Goal: Information Seeking & Learning: Learn about a topic

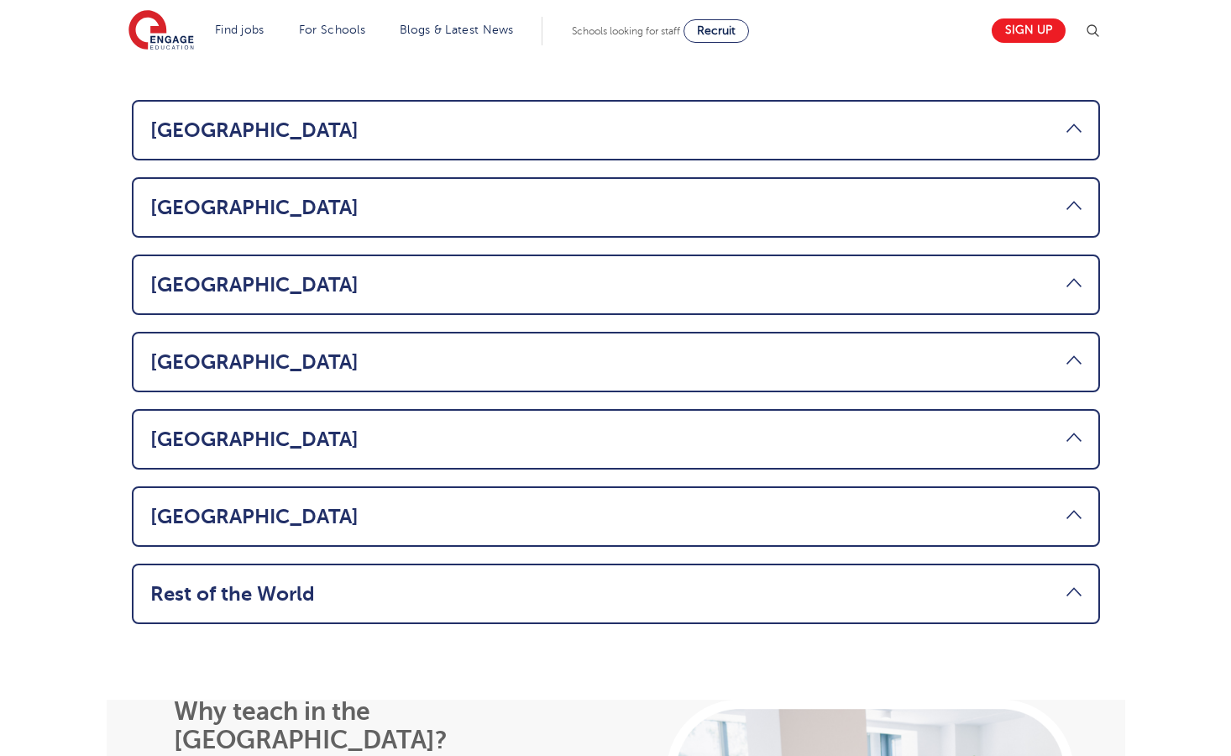
scroll to position [931, 0]
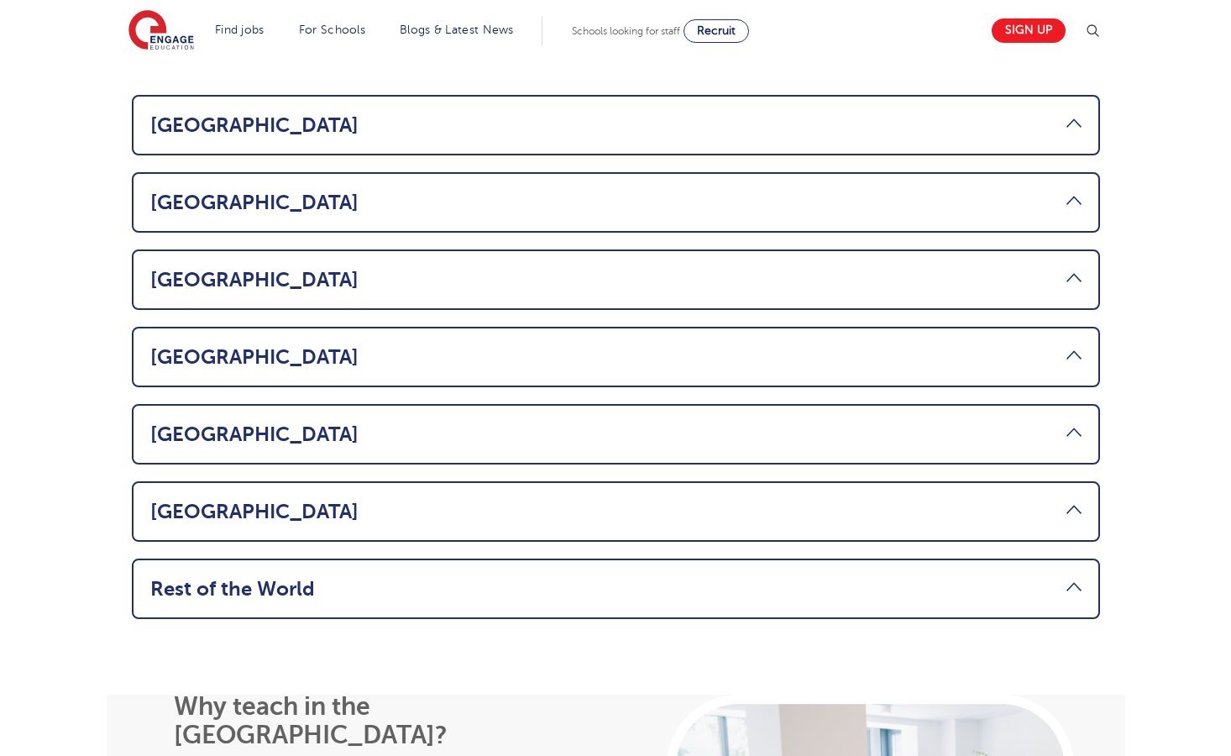
click at [740, 327] on li "USA Thinking about making the move from the [GEOGRAPHIC_DATA] to teach in the […" at bounding box center [616, 357] width 968 height 60
click at [765, 327] on li "USA Thinking about making the move from the [GEOGRAPHIC_DATA] to teach in the […" at bounding box center [616, 357] width 968 height 60
click at [1071, 345] on link "[GEOGRAPHIC_DATA]" at bounding box center [615, 357] width 931 height 24
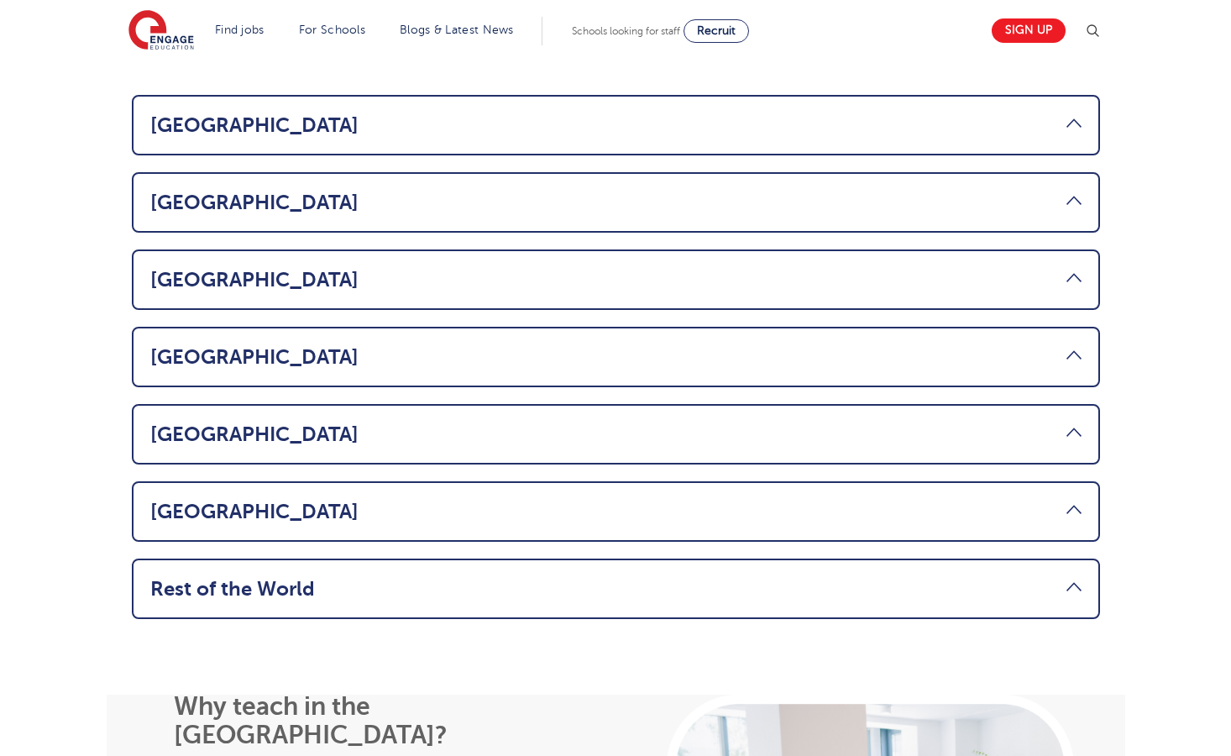
click at [1071, 345] on link "[GEOGRAPHIC_DATA]" at bounding box center [615, 357] width 931 height 24
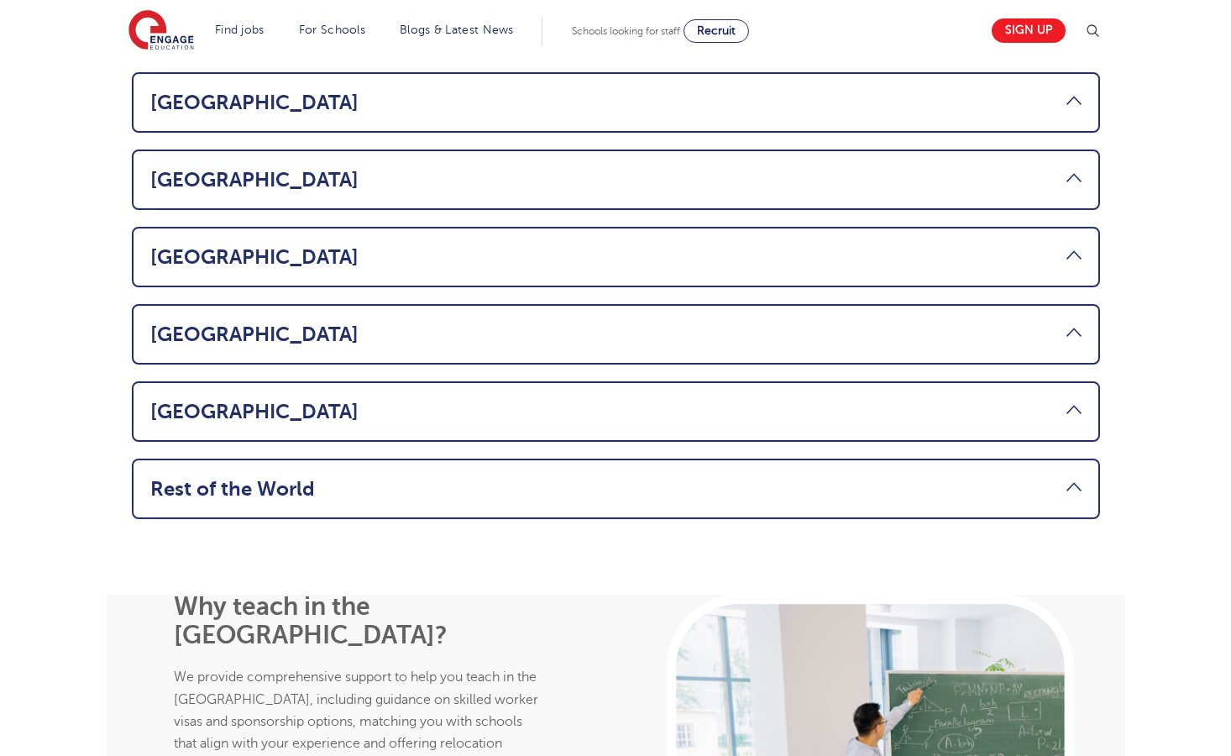
scroll to position [1018, 0]
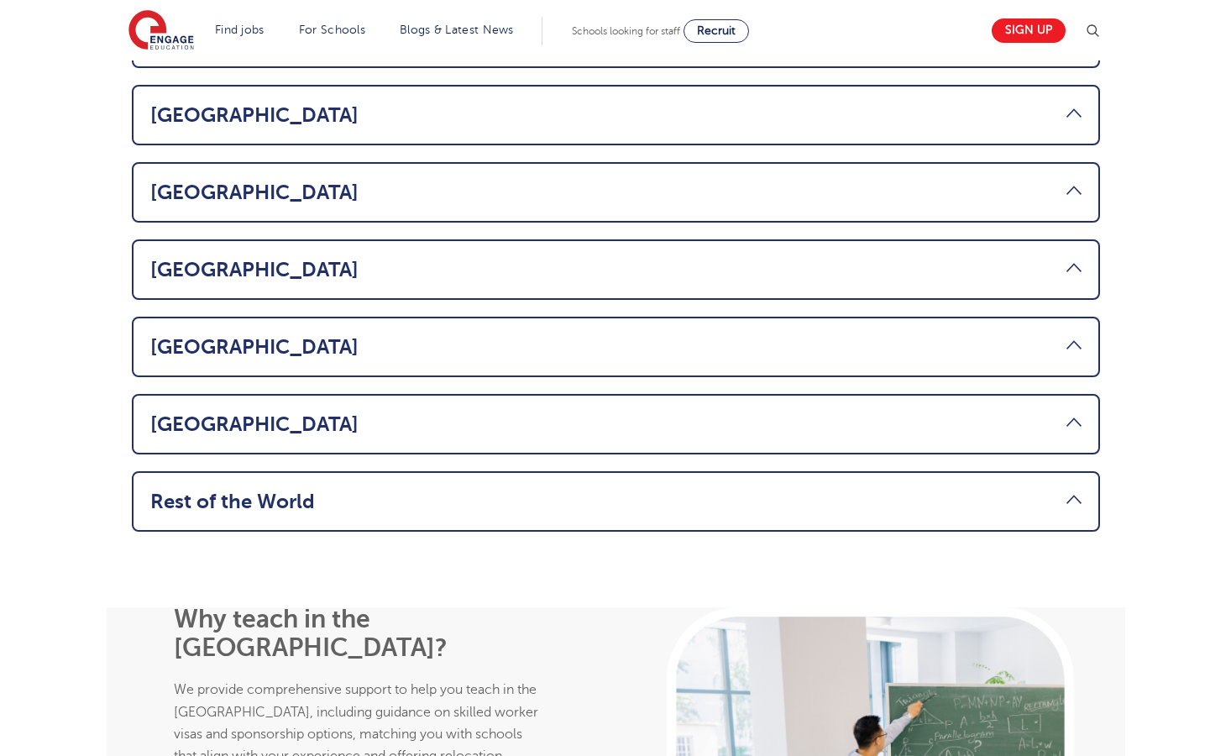
click at [1069, 258] on link "[GEOGRAPHIC_DATA]" at bounding box center [615, 270] width 931 height 24
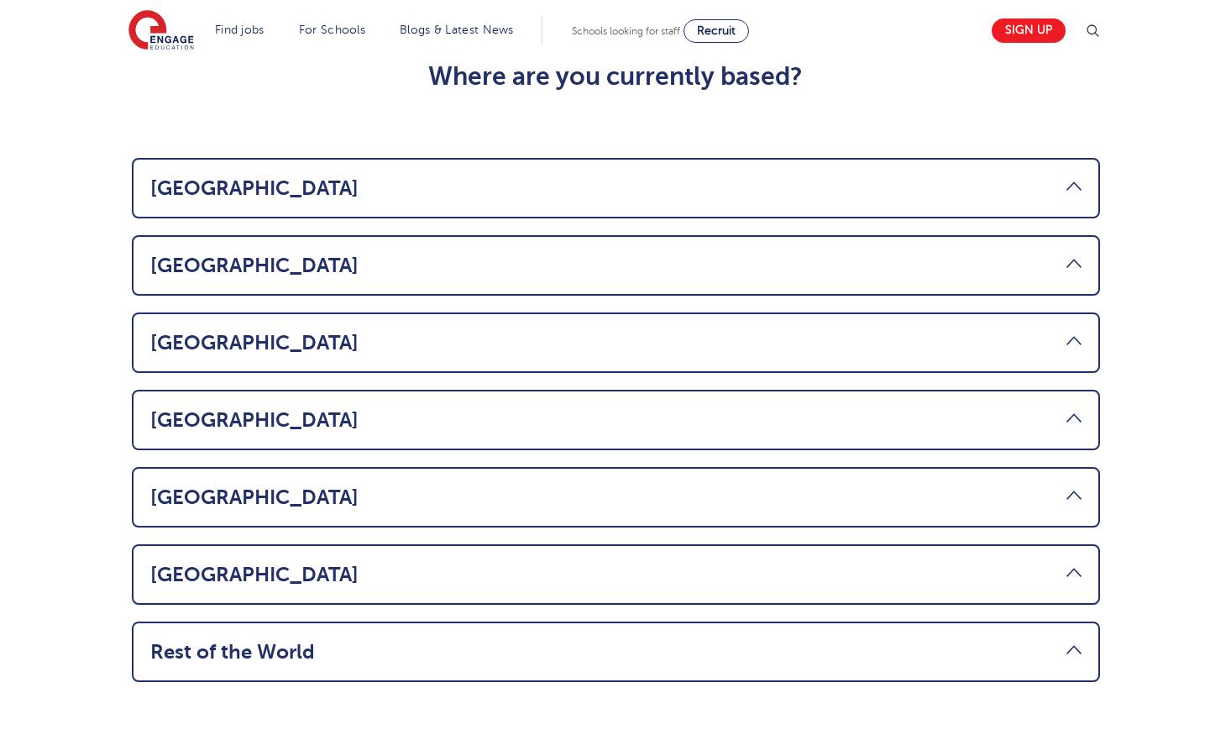
scroll to position [869, 0]
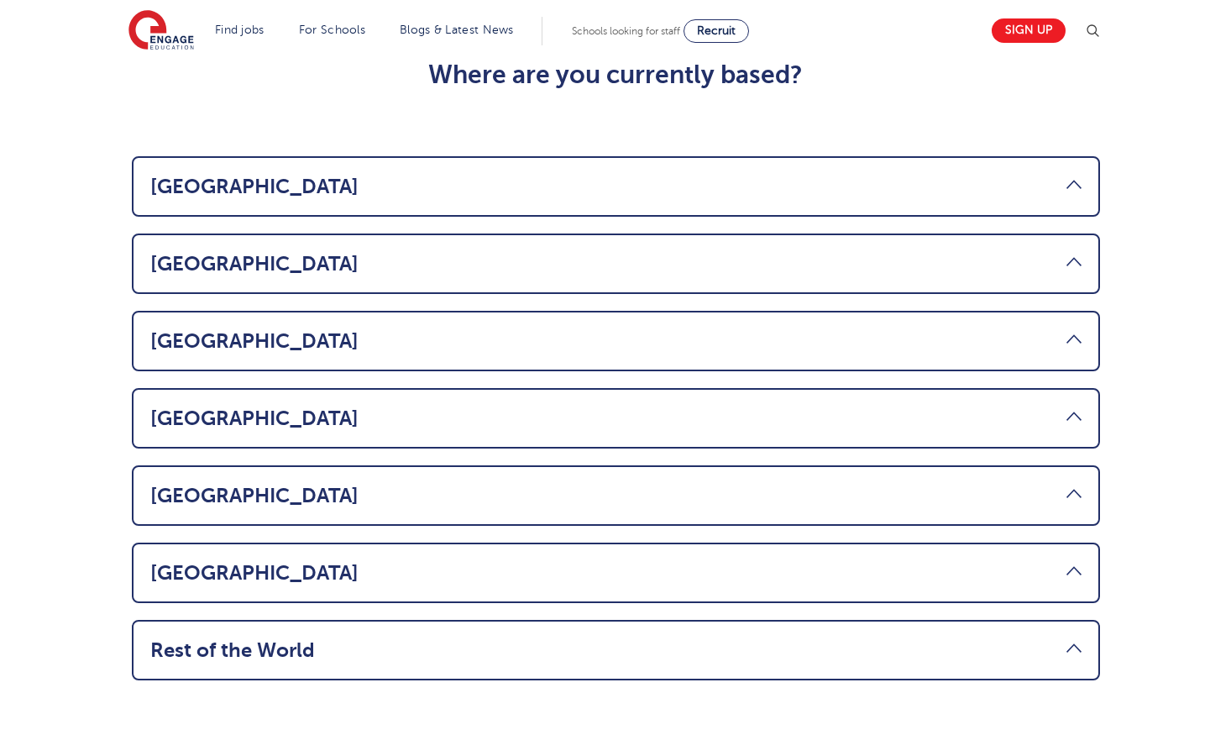
click at [407, 388] on li "USA Thinking about making the move from the [GEOGRAPHIC_DATA] to teach in the […" at bounding box center [616, 418] width 968 height 60
click at [392, 407] on link "[GEOGRAPHIC_DATA]" at bounding box center [615, 419] width 931 height 24
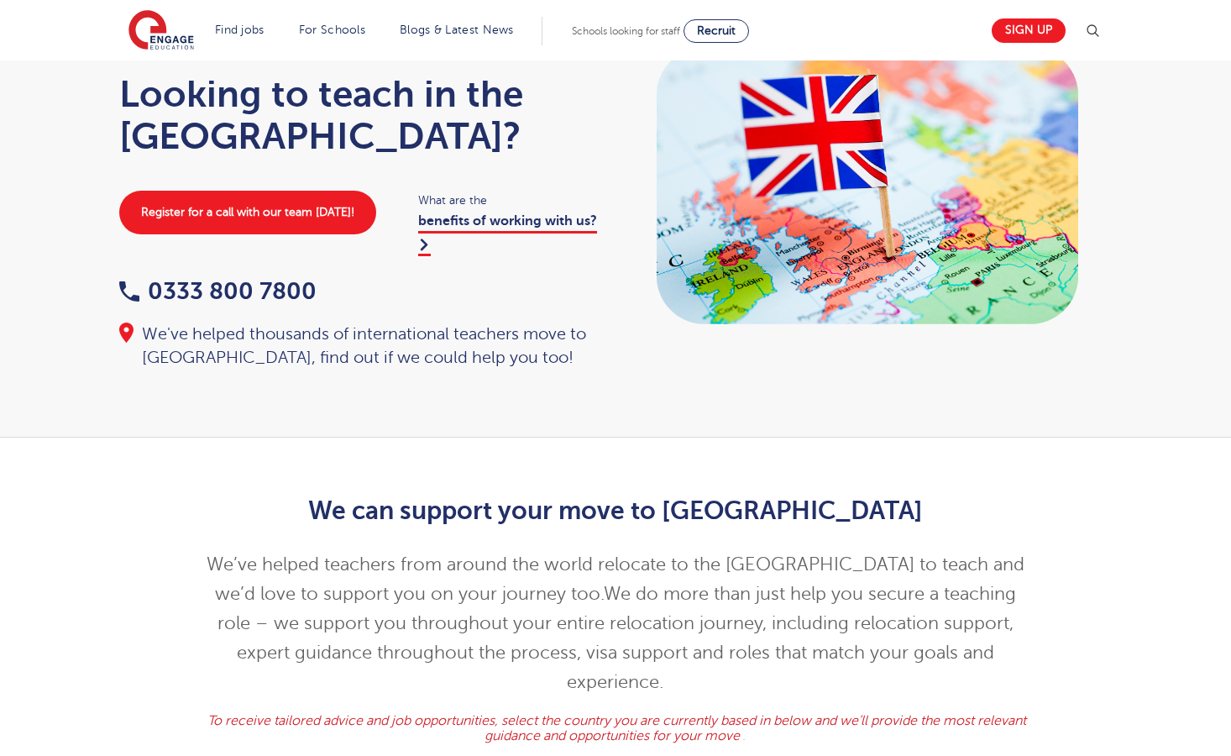
scroll to position [0, 0]
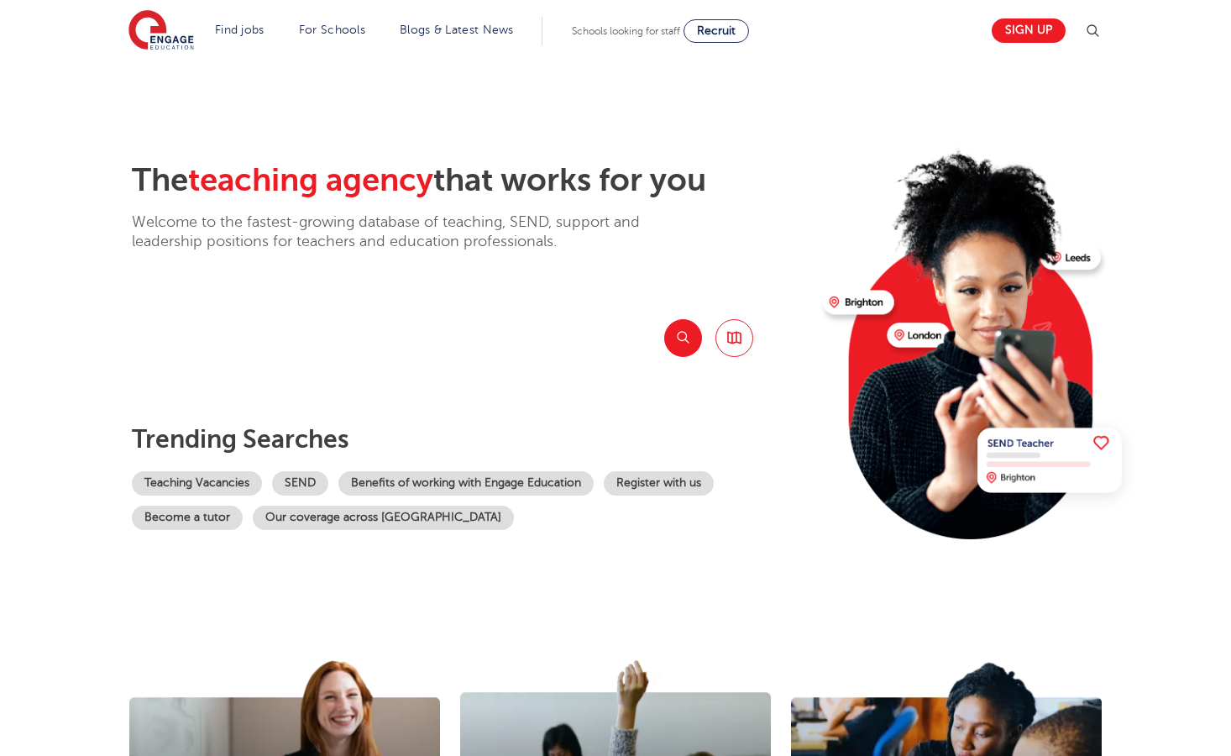
scroll to position [413, 0]
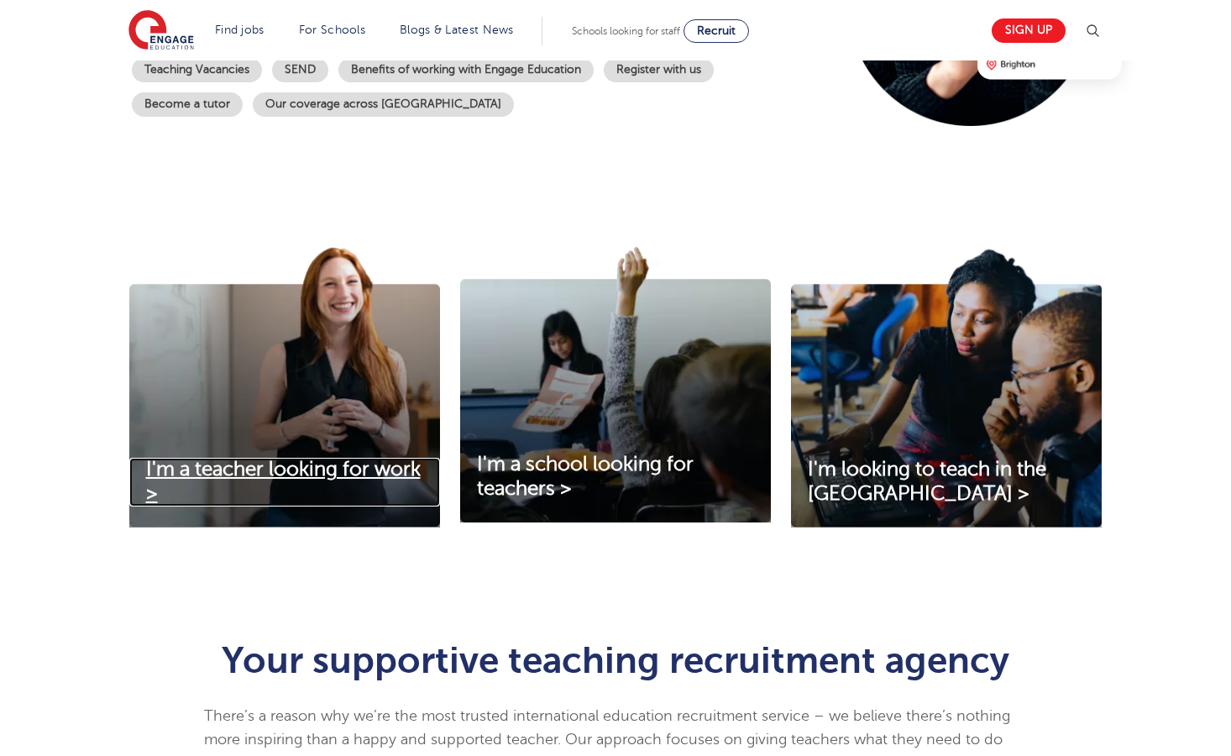
click at [317, 458] on span "I'm a teacher looking for work >" at bounding box center [283, 481] width 275 height 47
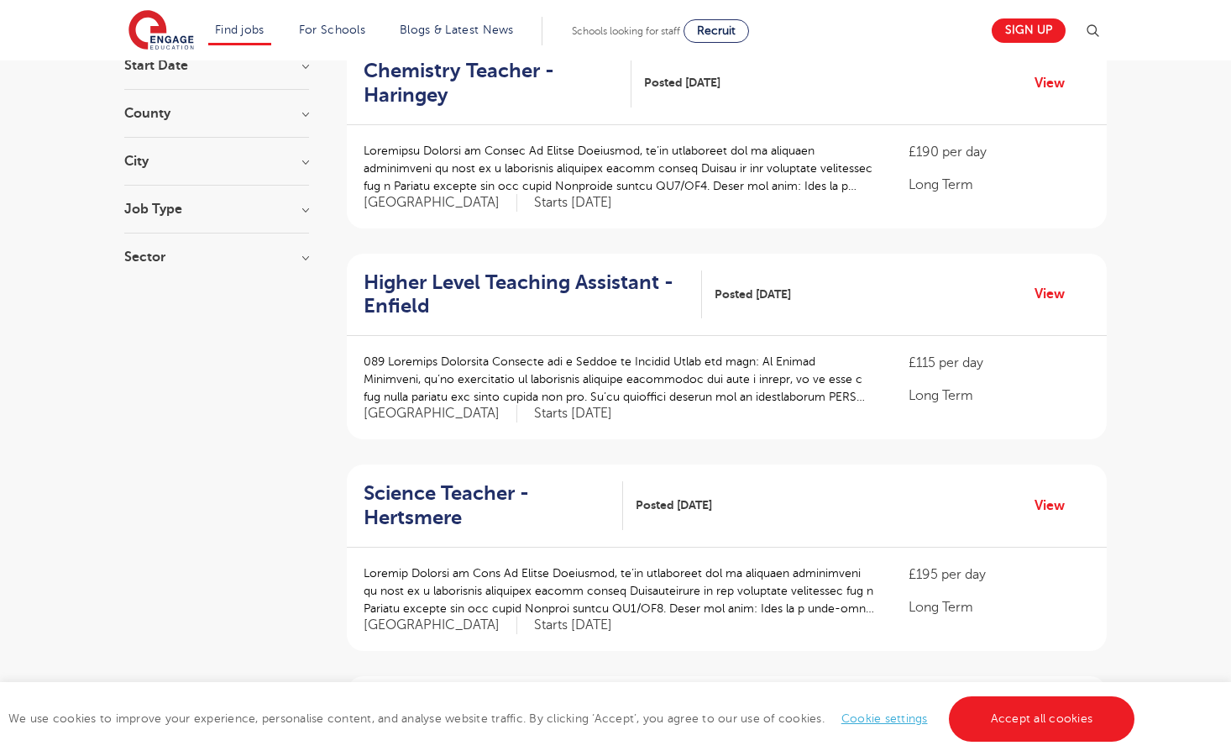
scroll to position [185, 0]
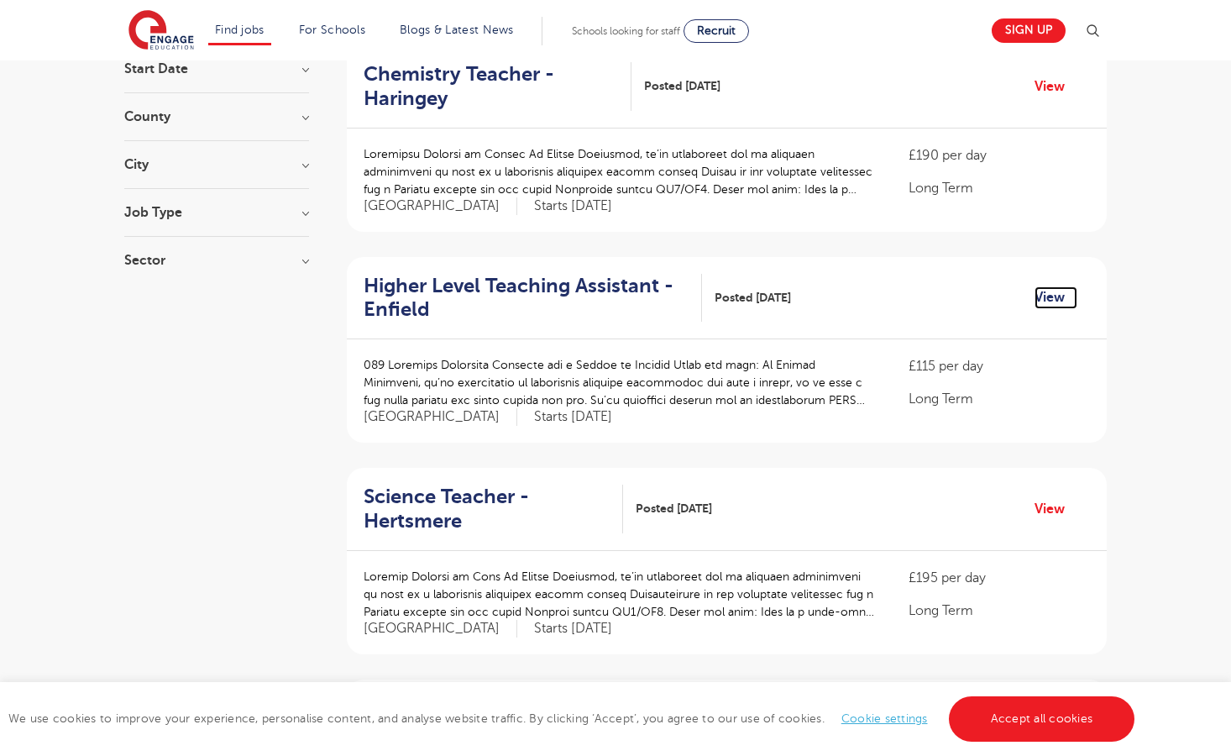
click at [1051, 299] on link "View" at bounding box center [1056, 297] width 43 height 22
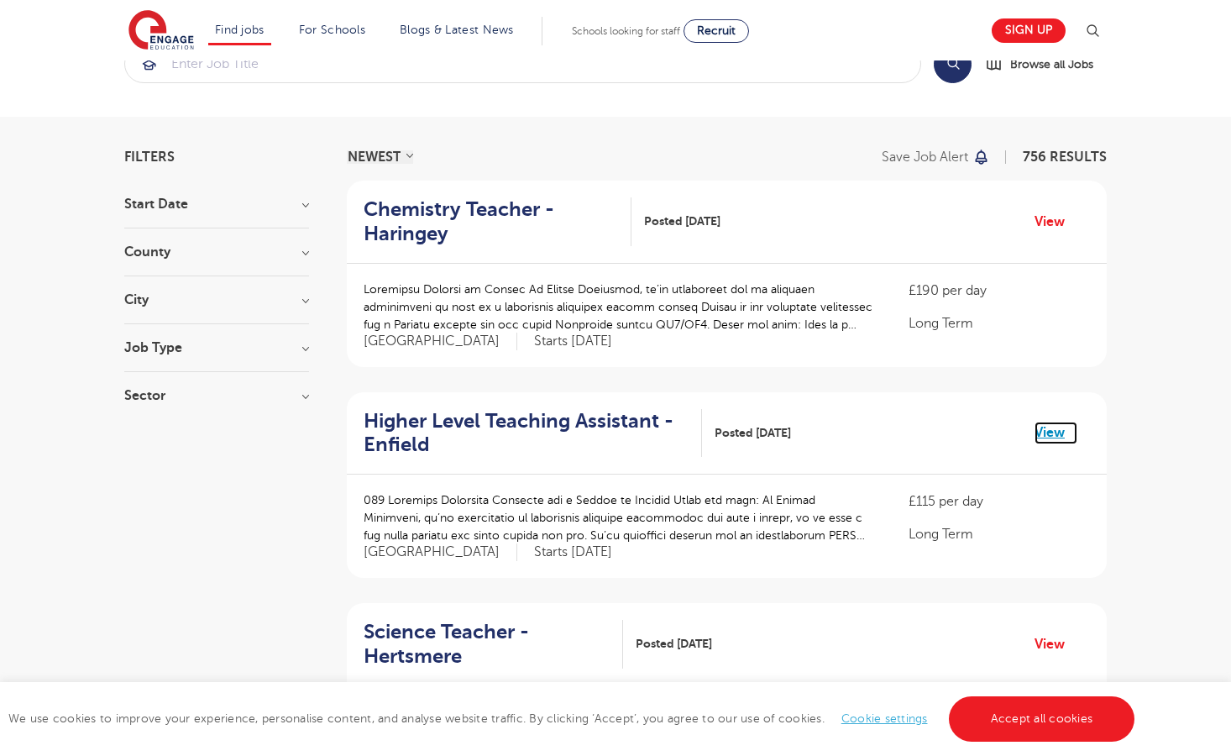
scroll to position [49, 0]
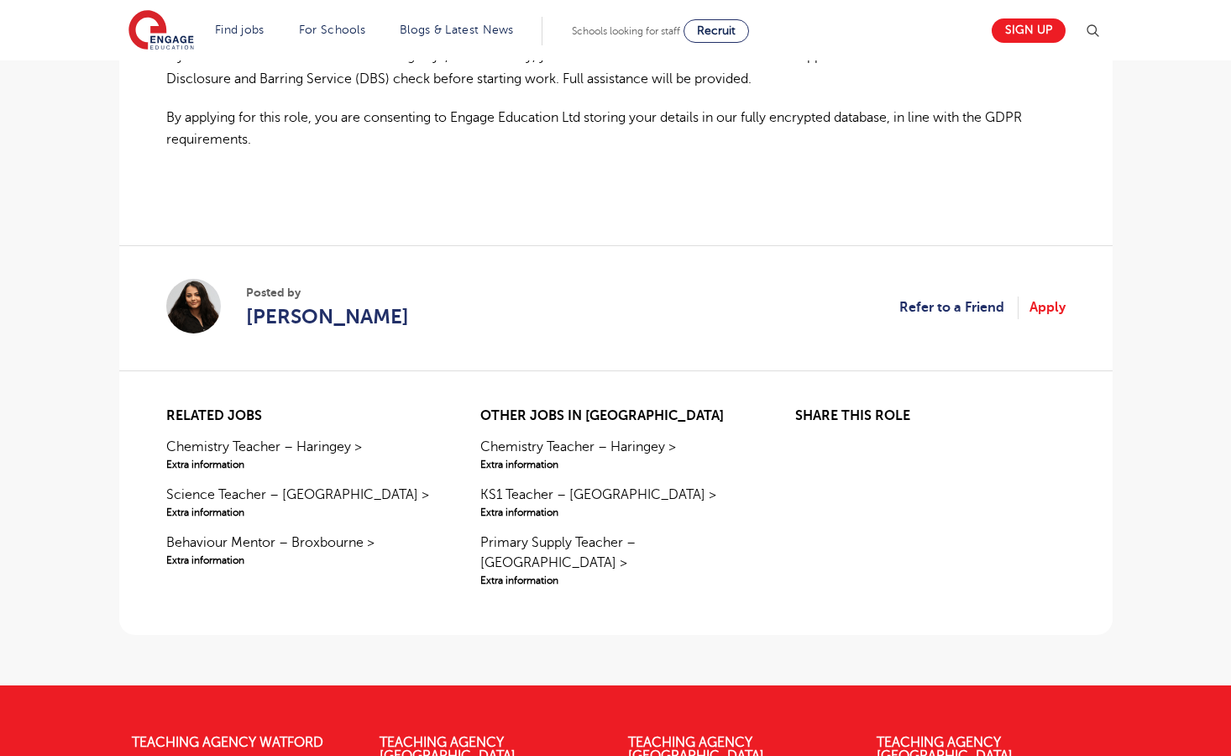
scroll to position [1283, 0]
